Goal: Find specific page/section: Find specific page/section

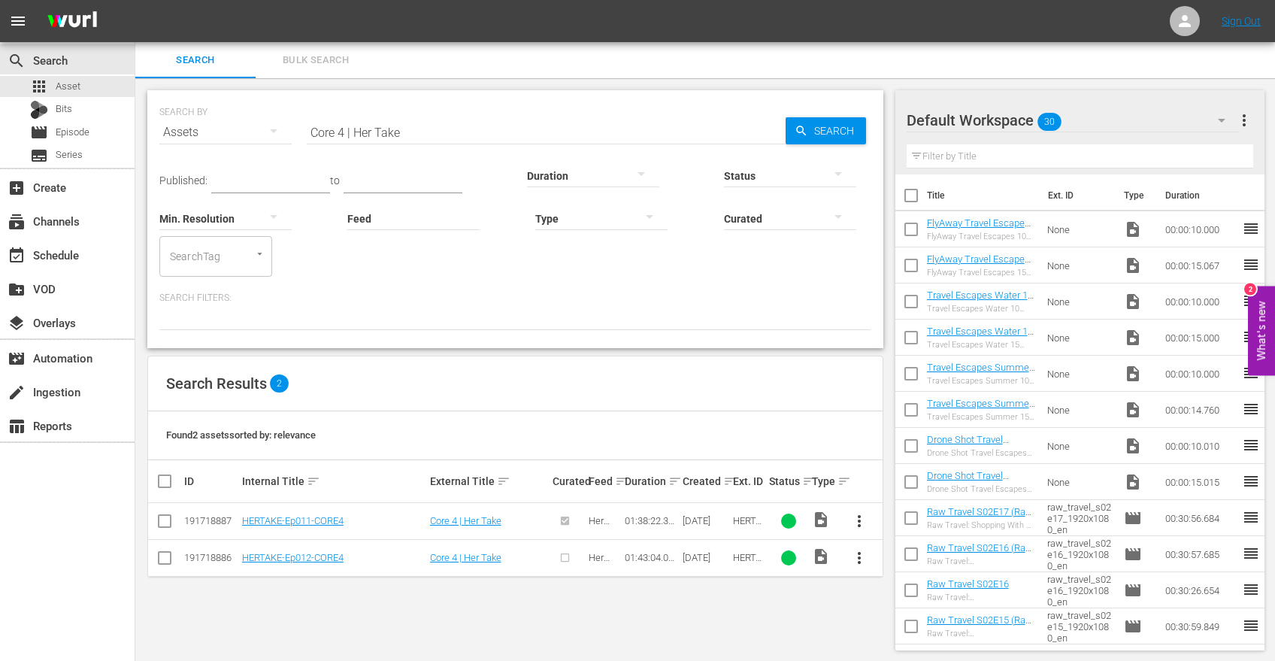
click at [83, 75] on div "search Search apps Asset Bits movie Episode subtitles Series" at bounding box center [67, 105] width 135 height 126
click at [83, 85] on div "apps Asset" at bounding box center [67, 86] width 135 height 21
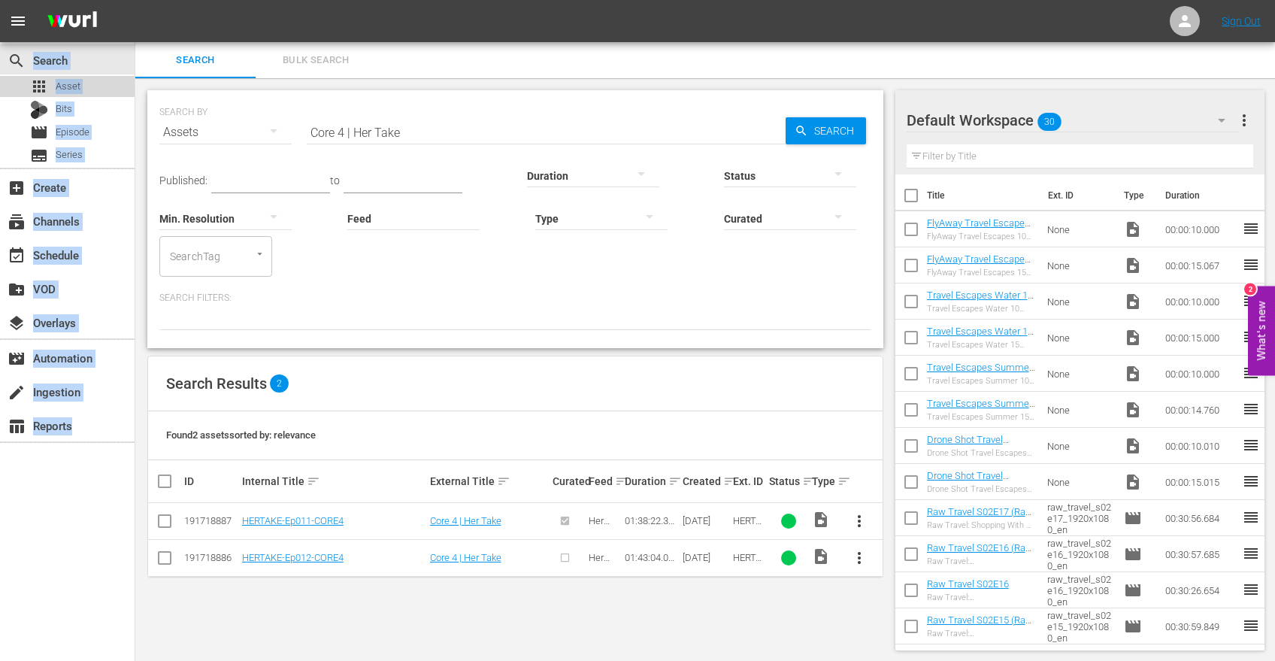
click at [83, 85] on div "apps Asset" at bounding box center [67, 86] width 135 height 21
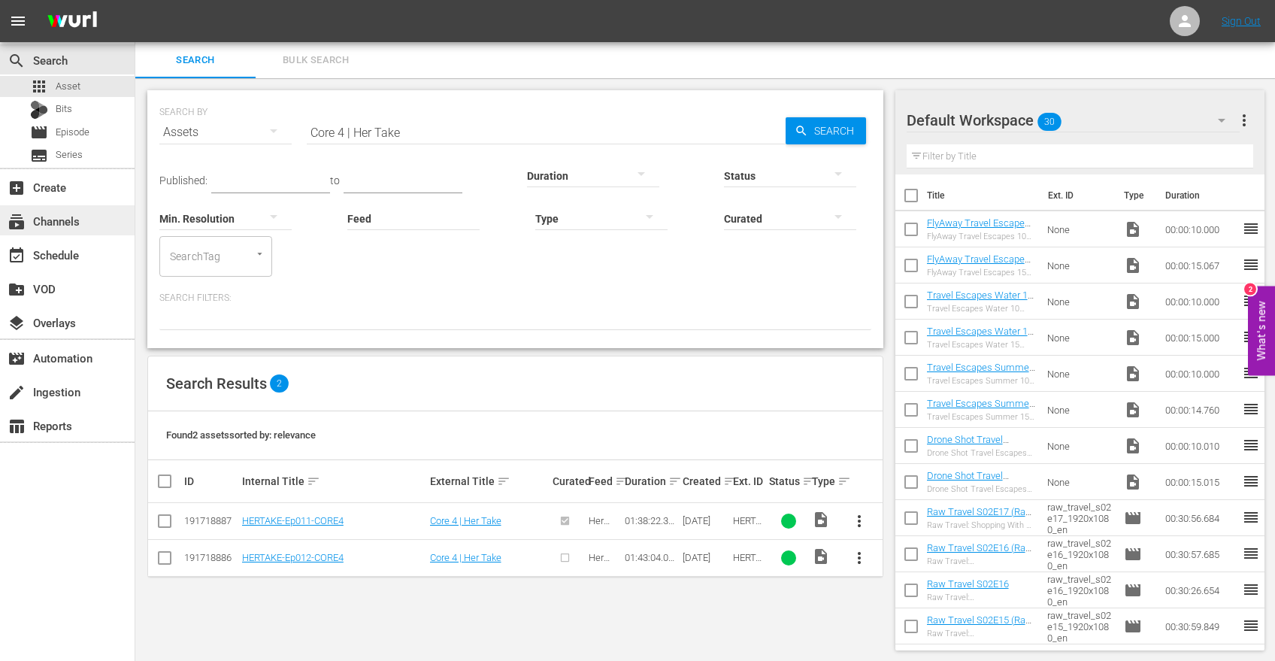
click at [59, 217] on div "subscriptions Channels" at bounding box center [42, 219] width 84 height 14
